Goal: Information Seeking & Learning: Learn about a topic

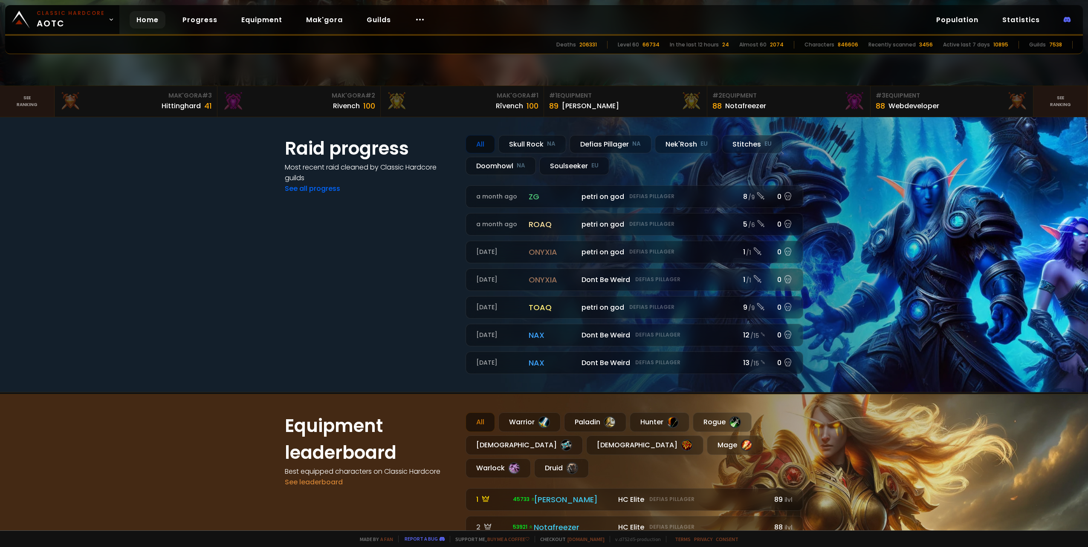
scroll to position [298, 0]
click at [231, 150] on section "Raid progress Most recent raid cleaned by Classic Hardcore guilds See all progr…" at bounding box center [544, 253] width 1088 height 275
click at [900, 101] on div "Webdeveloper" at bounding box center [913, 105] width 51 height 11
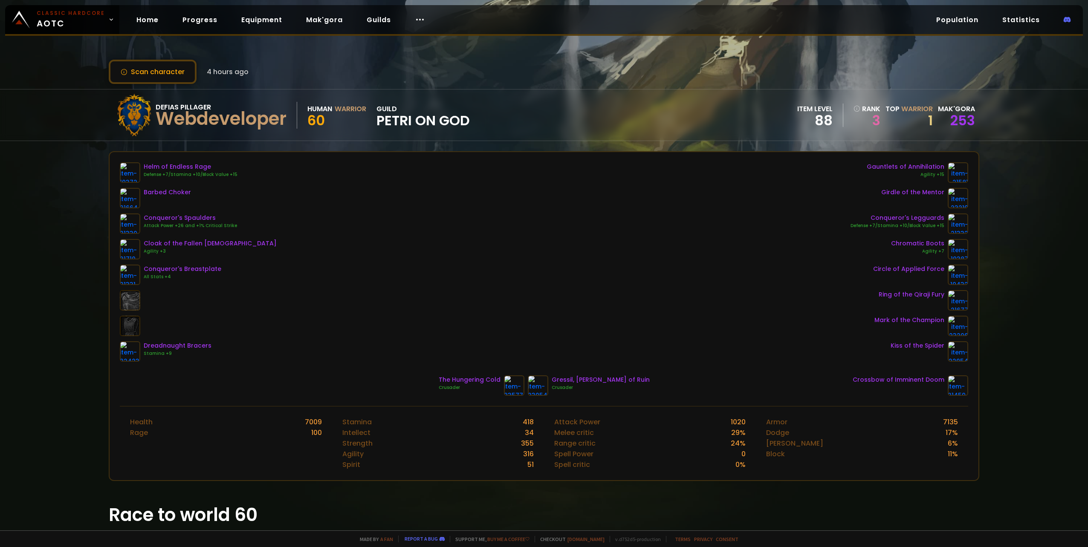
click at [546, 81] on div "Scan character 4 hours ago" at bounding box center [544, 72] width 870 height 24
drag, startPoint x: 634, startPoint y: 109, endPoint x: 624, endPoint y: 101, distance: 12.9
click at [624, 102] on div "Defias Pillager Webdeveloper Human Warrior 60 guild petri on god item level 88 …" at bounding box center [544, 115] width 870 height 51
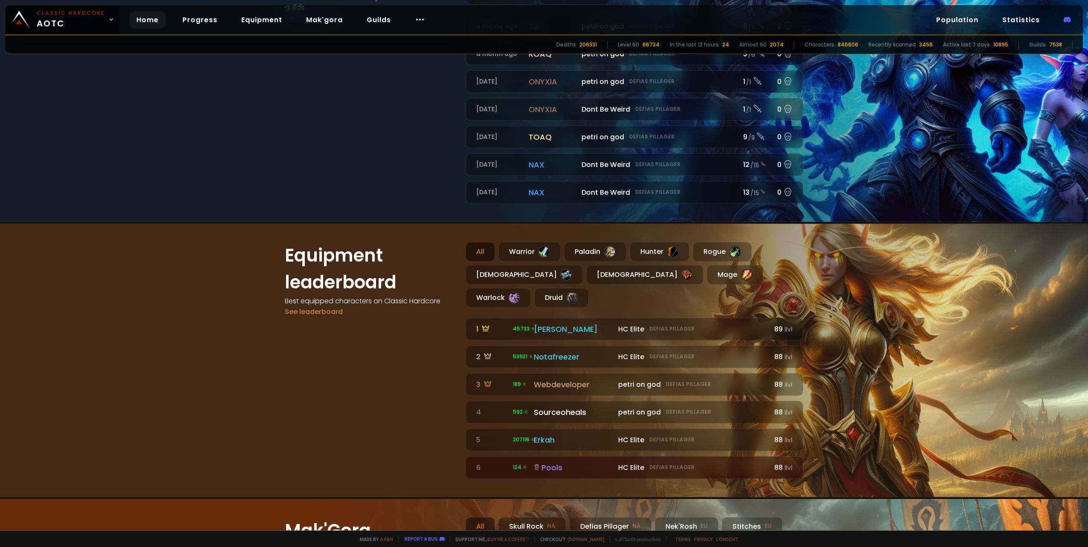
scroll to position [469, 0]
click at [546, 323] on div "[PERSON_NAME]" at bounding box center [573, 329] width 79 height 12
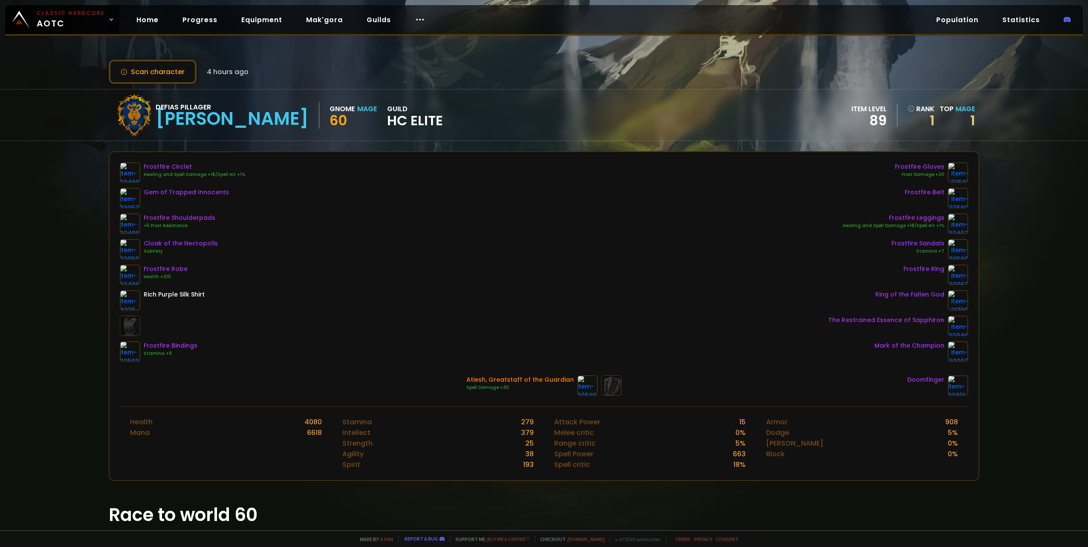
click at [407, 107] on div "Defias Pillager Eliana Gnome Mage 60 guild HC Elite item level 89 rank 1 Top Ma…" at bounding box center [544, 115] width 870 height 51
drag, startPoint x: 352, startPoint y: 48, endPoint x: 350, endPoint y: 43, distance: 5.2
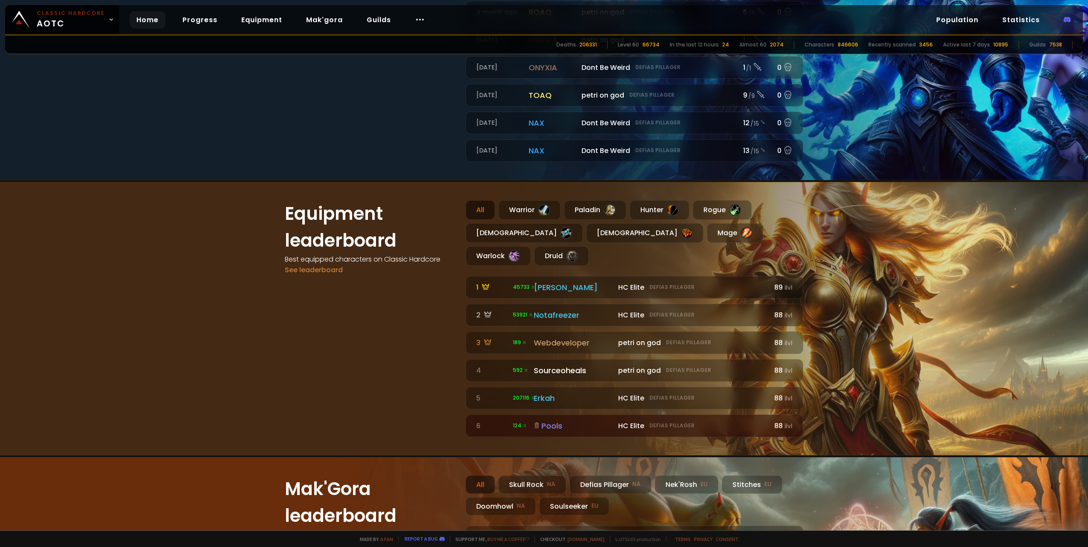
scroll to position [511, 0]
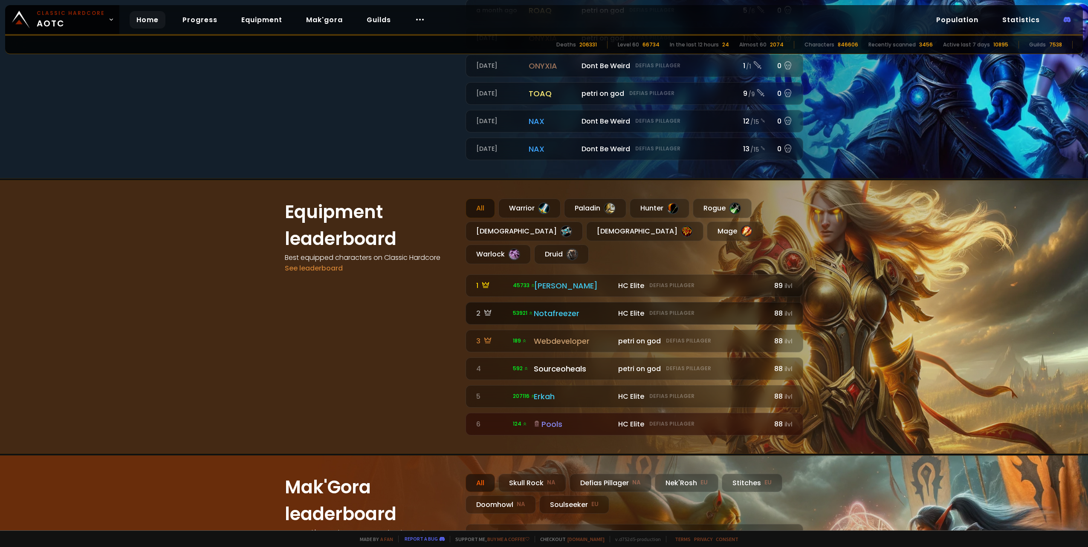
click at [584, 302] on link "2 53921 HC Elite Defias Pillager Notafreezer HC Elite Defias Pillager 88 ilvl" at bounding box center [634, 313] width 338 height 23
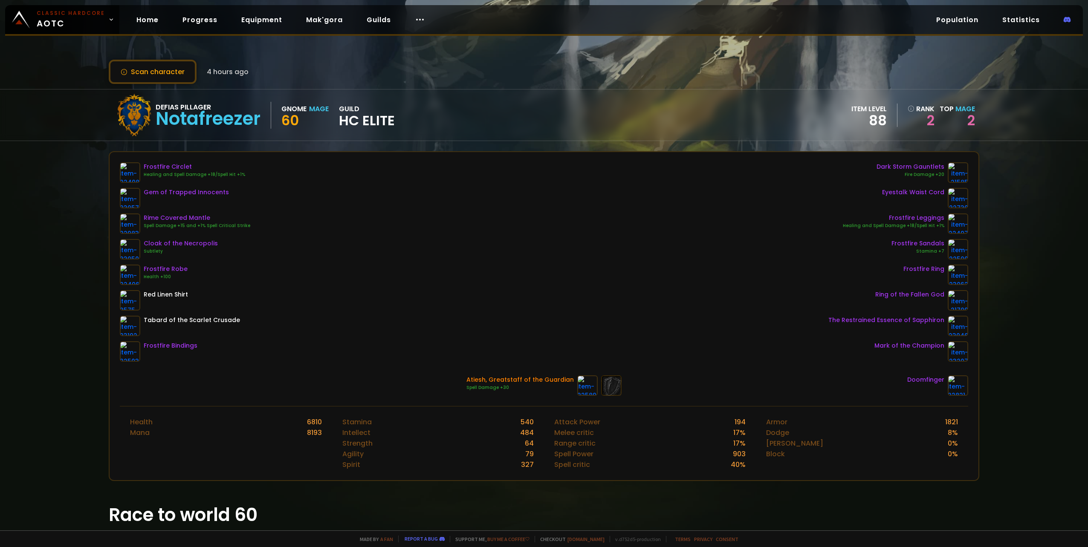
click at [481, 110] on div "Defias Pillager Notafreezer Gnome Mage 60 guild HC Elite item level 88 rank 2 T…" at bounding box center [544, 115] width 870 height 51
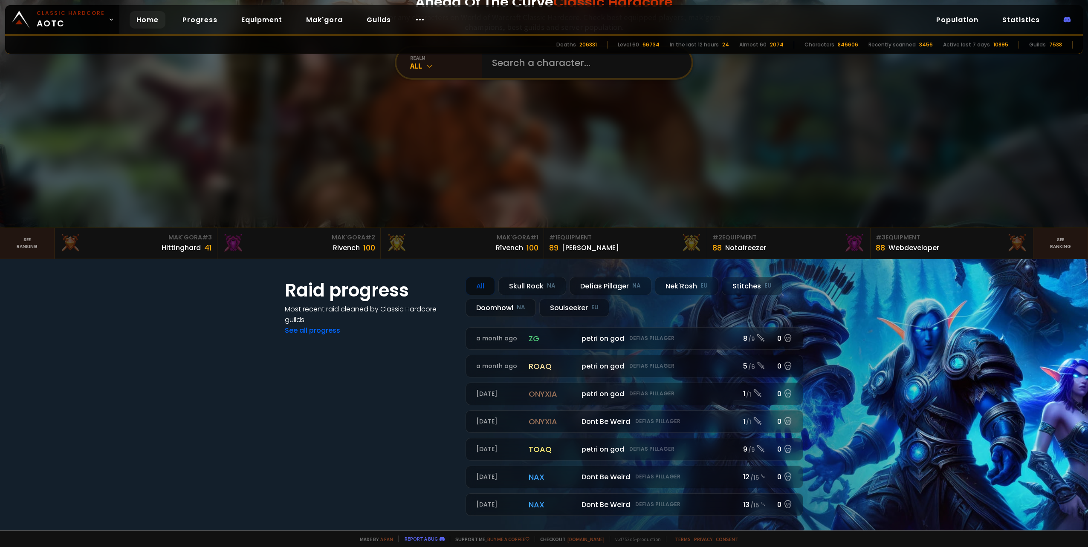
scroll to position [298, 0]
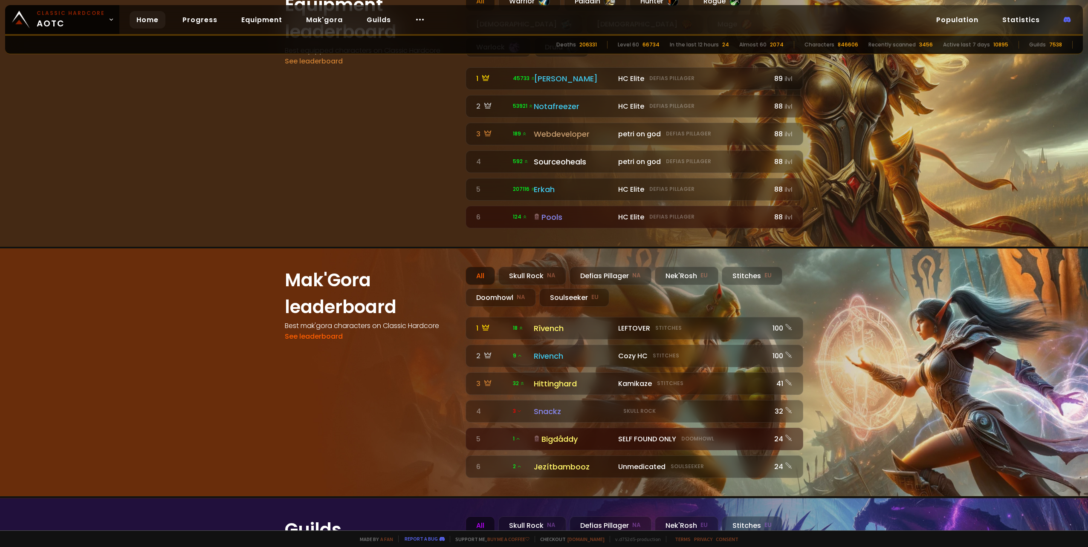
scroll to position [725, 0]
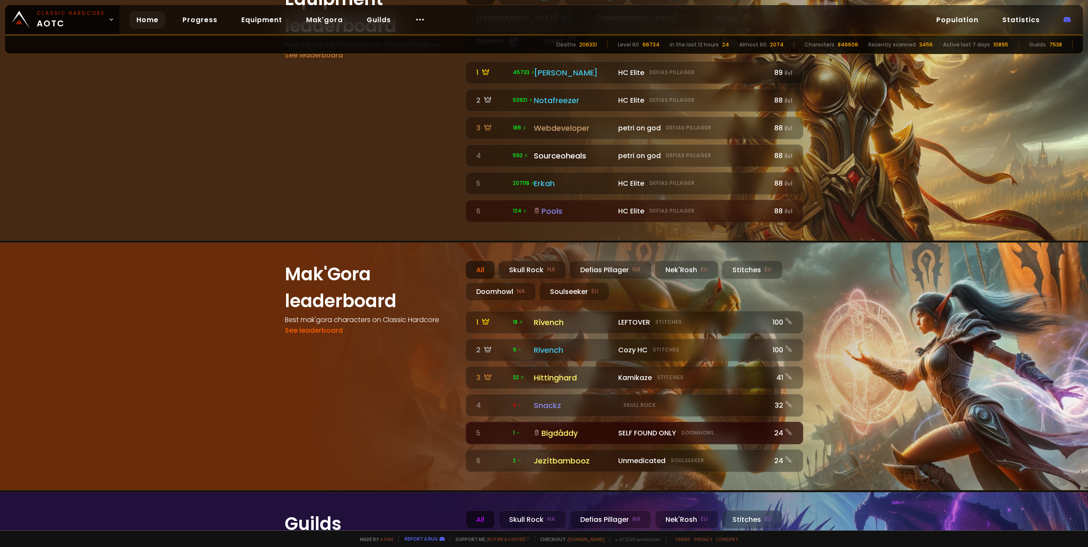
click at [550, 427] on div "Bigdåddy" at bounding box center [573, 433] width 79 height 12
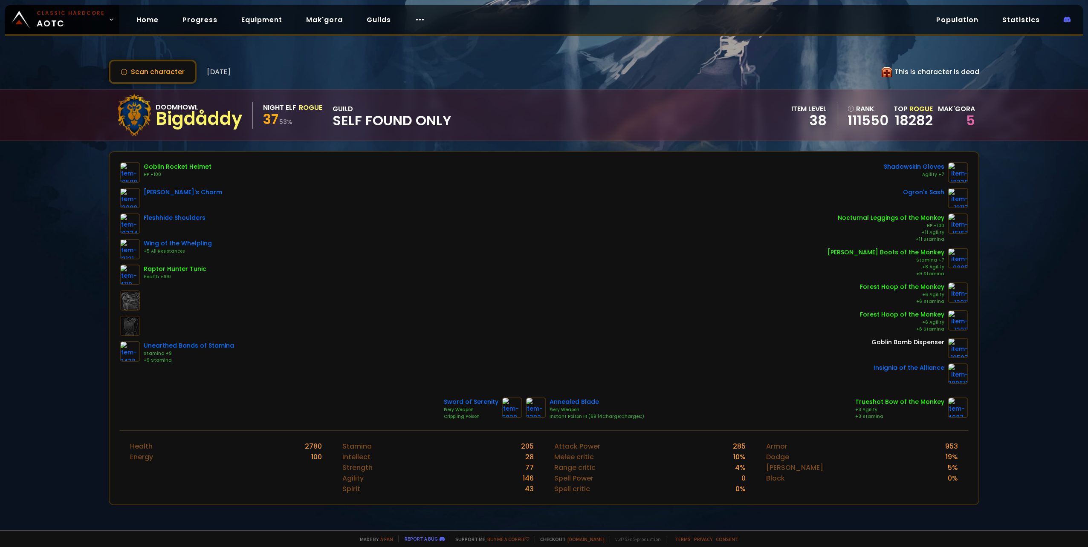
drag, startPoint x: 325, startPoint y: 180, endPoint x: 320, endPoint y: 174, distance: 7.6
click at [322, 178] on div "Goblin Rocket Helmet HP +100 Gazlowe's Charm Fleshhide Shoulders Wing of the Wh…" at bounding box center [544, 273] width 848 height 222
drag, startPoint x: 317, startPoint y: 165, endPoint x: 314, endPoint y: 159, distance: 6.3
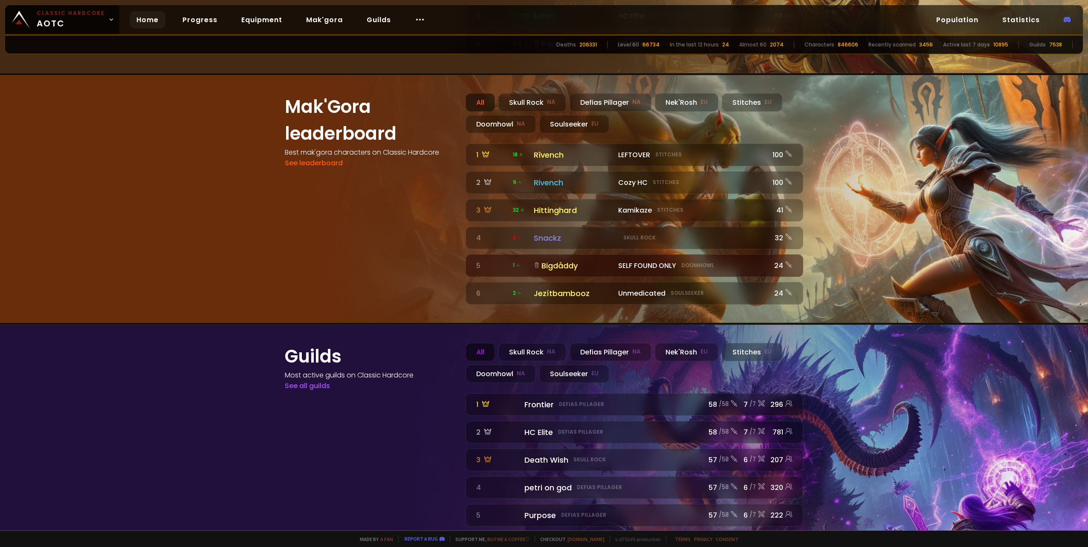
scroll to position [898, 0]
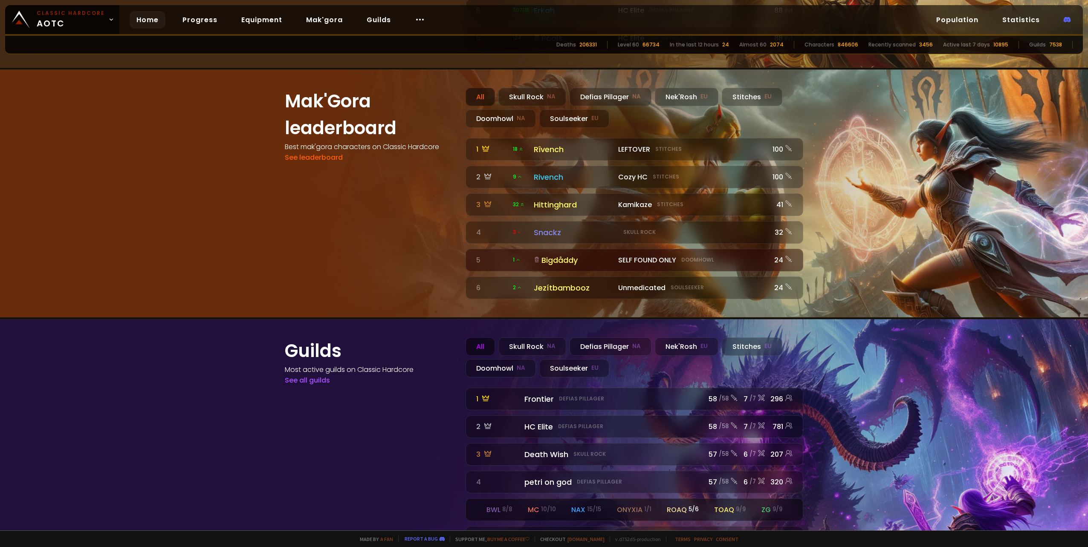
click at [673, 505] on div "roaq 5 / 6" at bounding box center [683, 510] width 32 height 11
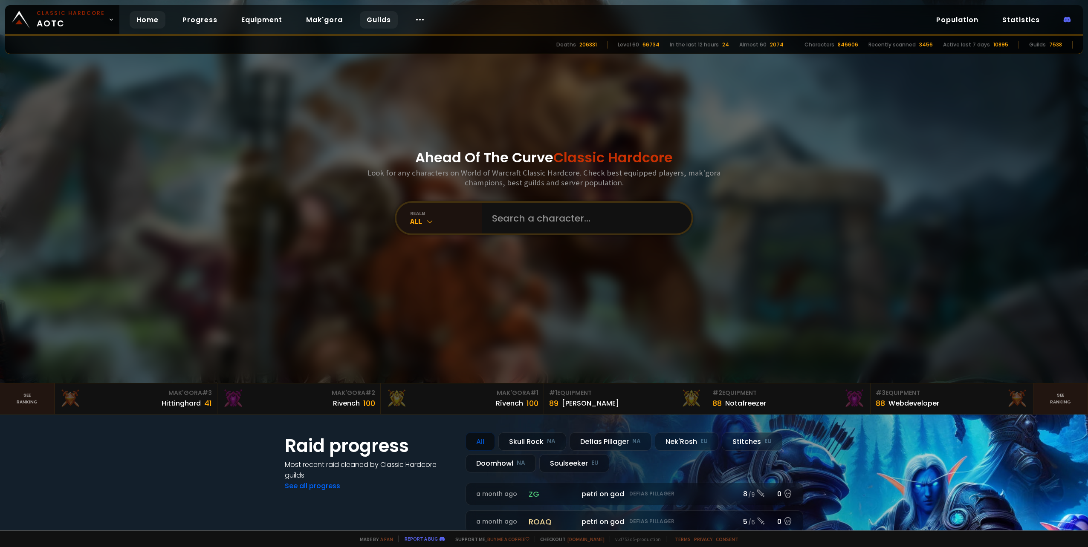
click at [374, 23] on link "Guilds" at bounding box center [379, 19] width 38 height 17
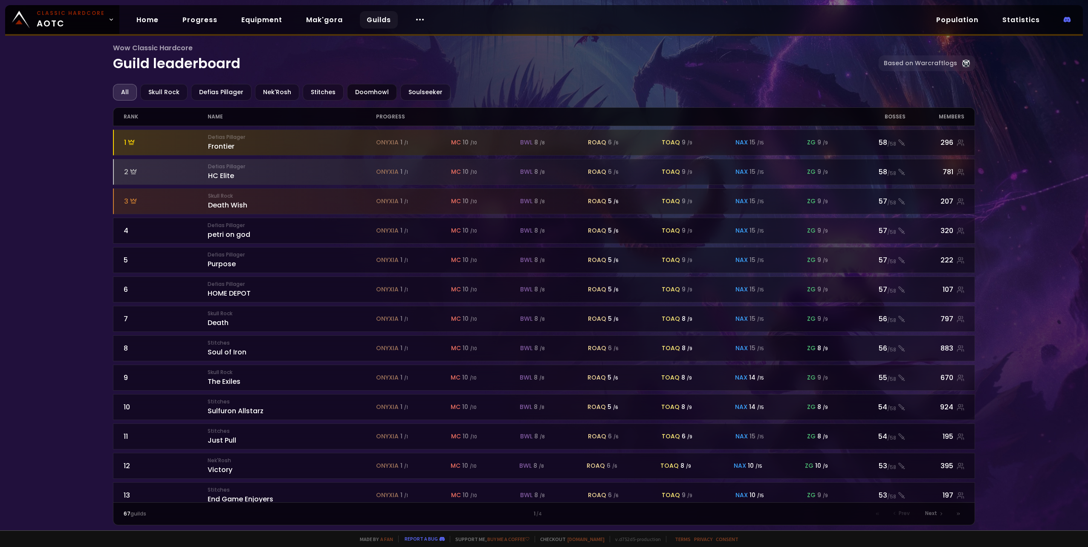
click at [364, 89] on div "Doomhowl" at bounding box center [372, 92] width 50 height 17
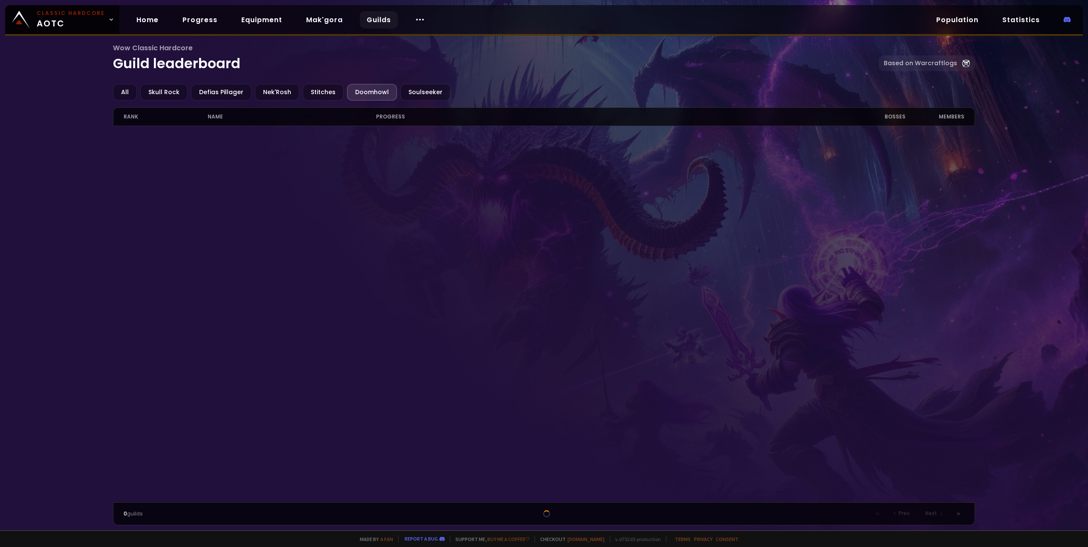
click at [356, 96] on div "Doomhowl" at bounding box center [372, 92] width 50 height 17
click at [121, 93] on div "All" at bounding box center [125, 92] width 24 height 17
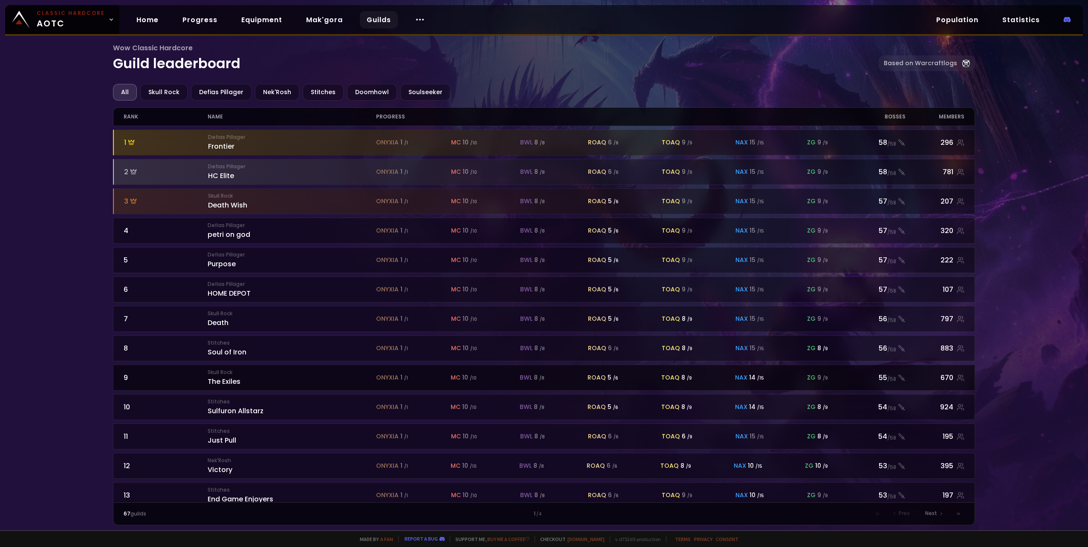
click at [645, 373] on div "onyxia 1 / 1 mc 10 / 10 bwl 8 / 8 roaq 5 / 6 toaq 8 / 9 nax 14 / 15 zg 9 / 9" at bounding box center [607, 377] width 462 height 9
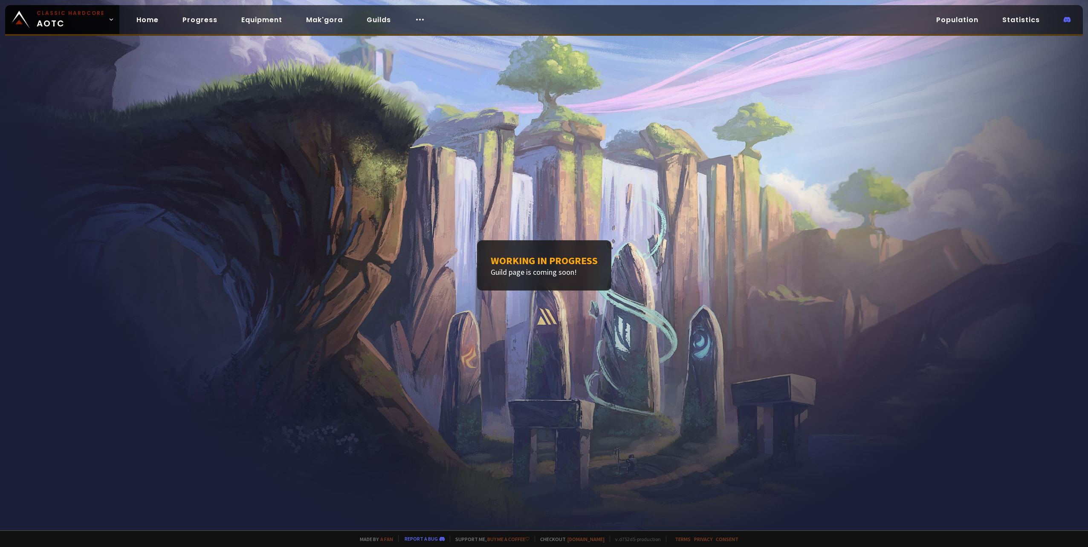
click at [394, 321] on div "Working in progress Guild page is coming soon!" at bounding box center [544, 265] width 1088 height 531
drag, startPoint x: 341, startPoint y: 255, endPoint x: 340, endPoint y: 250, distance: 5.3
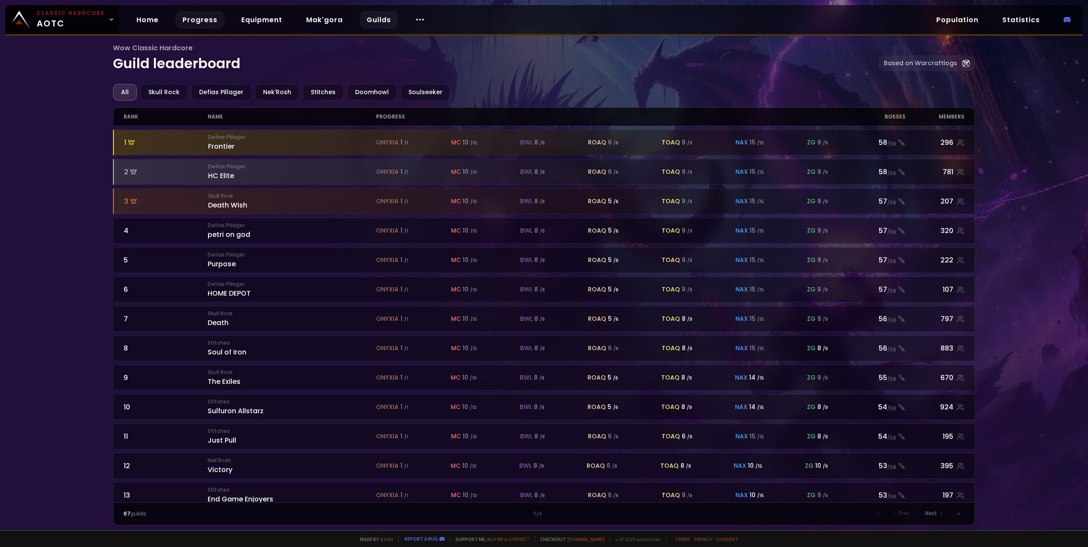
click at [190, 23] on link "Progress" at bounding box center [200, 19] width 49 height 17
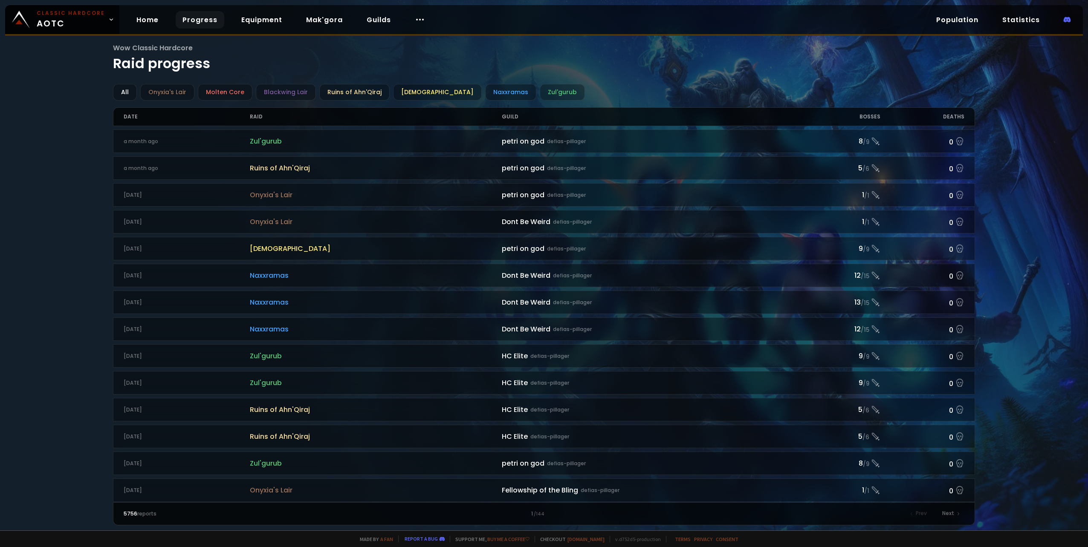
click at [28, 104] on div "Wow Classic Hardcore Raid progress All Onyxia's Lair Molten Core Blackwing Lair…" at bounding box center [544, 265] width 1088 height 531
click at [26, 182] on div "Wow Classic Hardcore Raid progress All Onyxia's Lair Molten Core Blackwing Lair…" at bounding box center [544, 265] width 1088 height 531
